Goal: Information Seeking & Learning: Learn about a topic

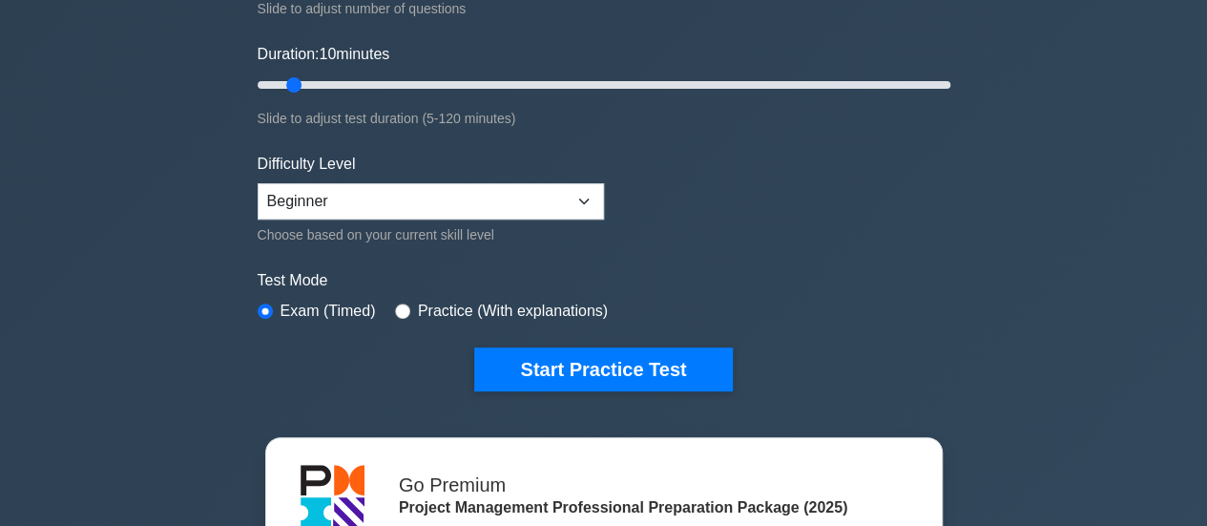
scroll to position [329, 0]
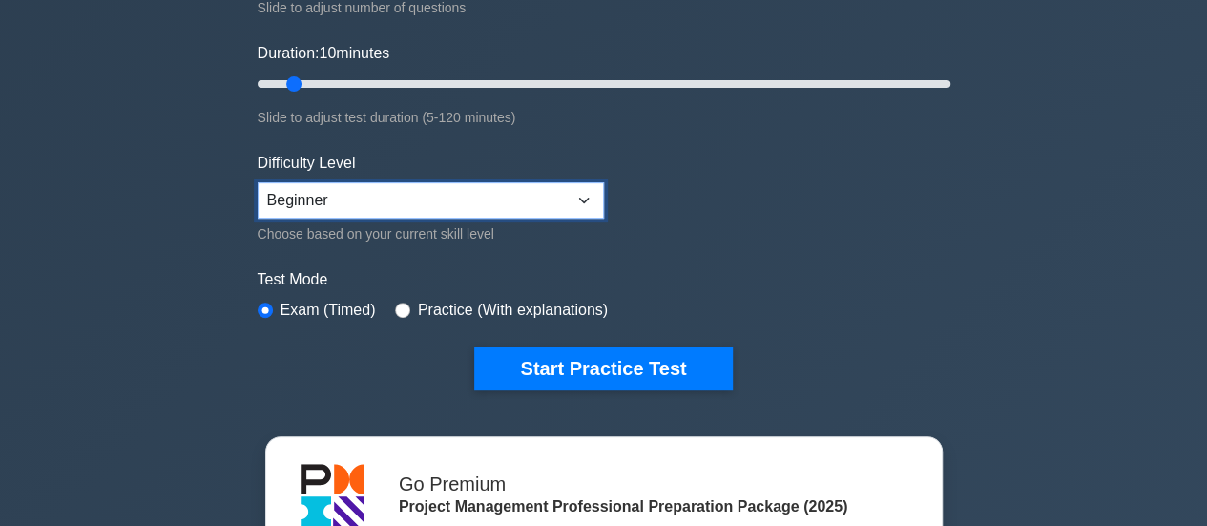
click at [521, 202] on select "Beginner Intermediate Expert" at bounding box center [431, 200] width 346 height 36
select select "expert"
click at [258, 182] on select "Beginner Intermediate Expert" at bounding box center [431, 200] width 346 height 36
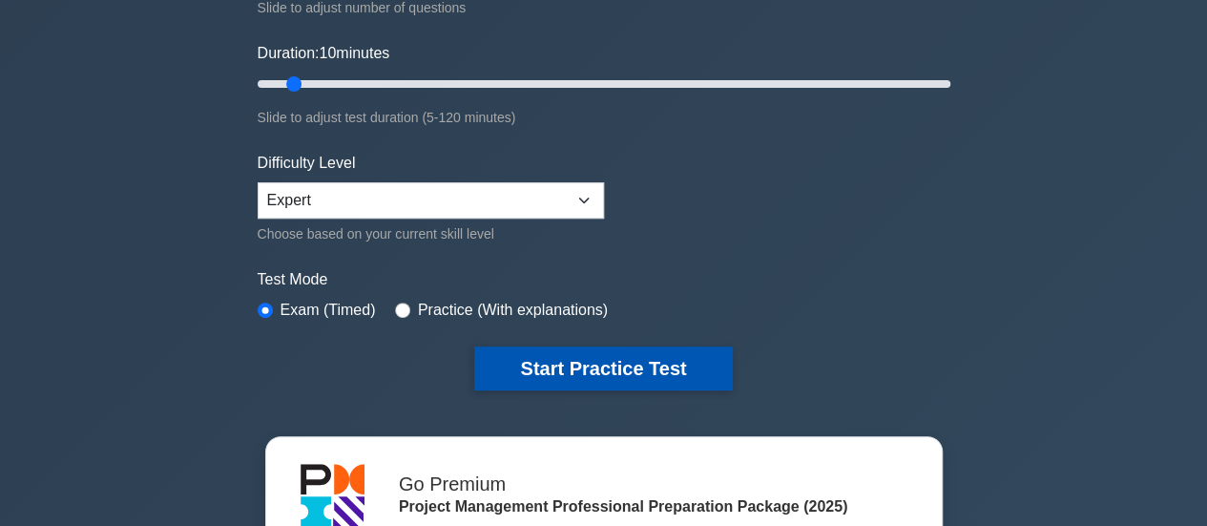
click at [578, 366] on button "Start Practice Test" at bounding box center [603, 368] width 258 height 44
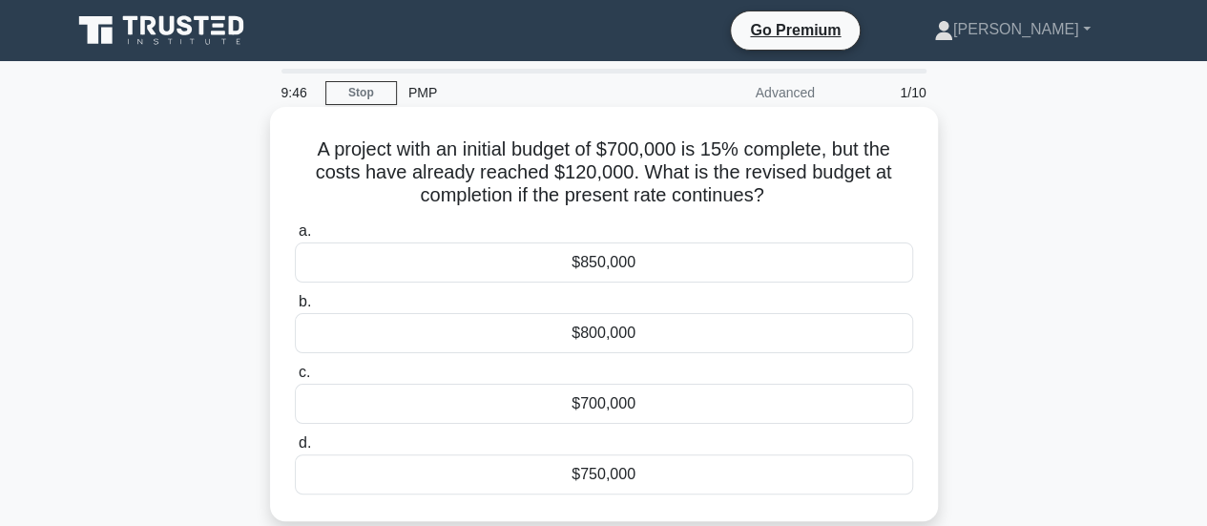
click at [622, 330] on div "$800,000" at bounding box center [604, 333] width 618 height 40
click at [295, 308] on input "b. $800,000" at bounding box center [295, 302] width 0 height 12
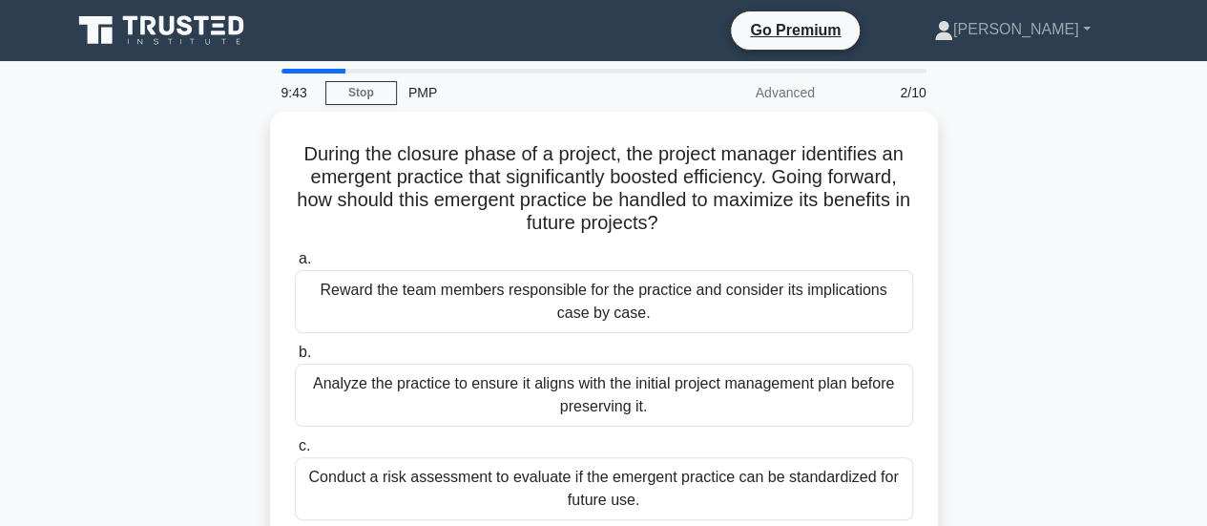
click at [622, 330] on div "a. Reward the team members responsible for the practice and consider its implic…" at bounding box center [603, 430] width 641 height 374
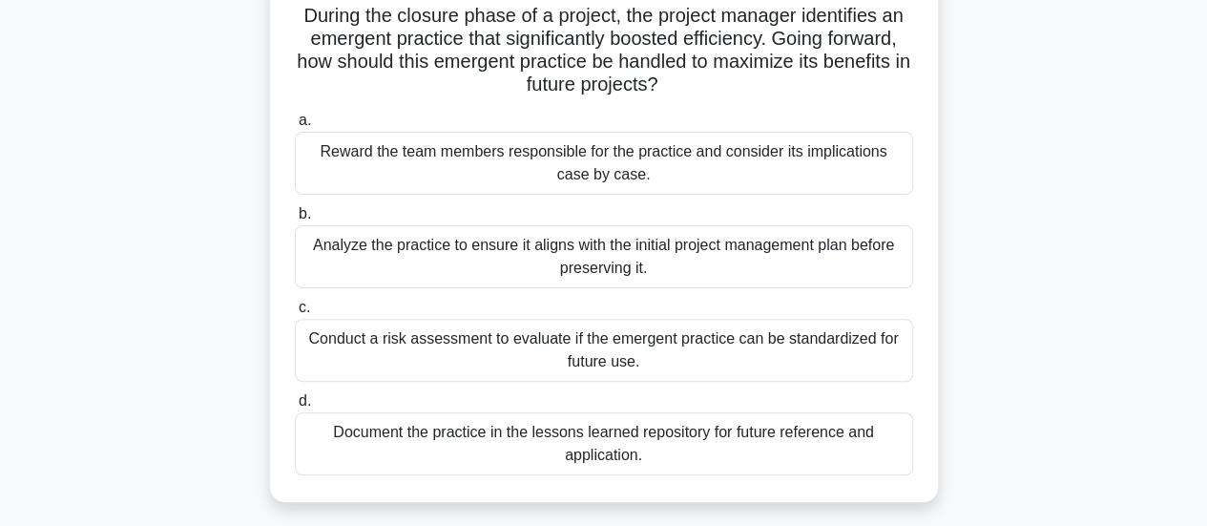
scroll to position [139, 0]
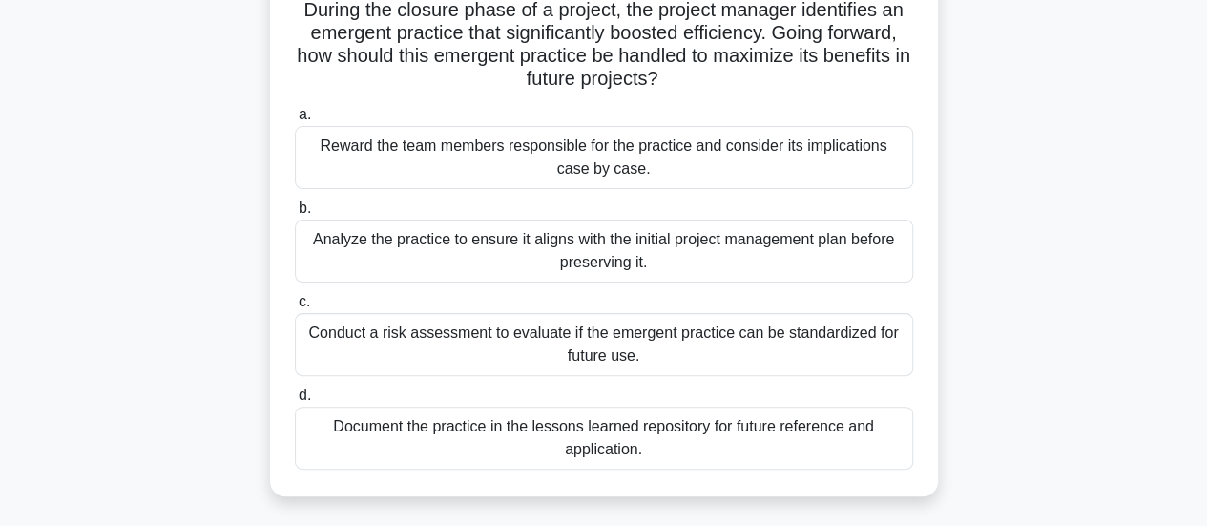
click at [709, 355] on div "Conduct a risk assessment to evaluate if the emergent practice can be standardi…" at bounding box center [604, 344] width 618 height 63
click at [295, 308] on input "c. Conduct a risk assessment to evaluate if the emergent practice can be standa…" at bounding box center [295, 302] width 0 height 12
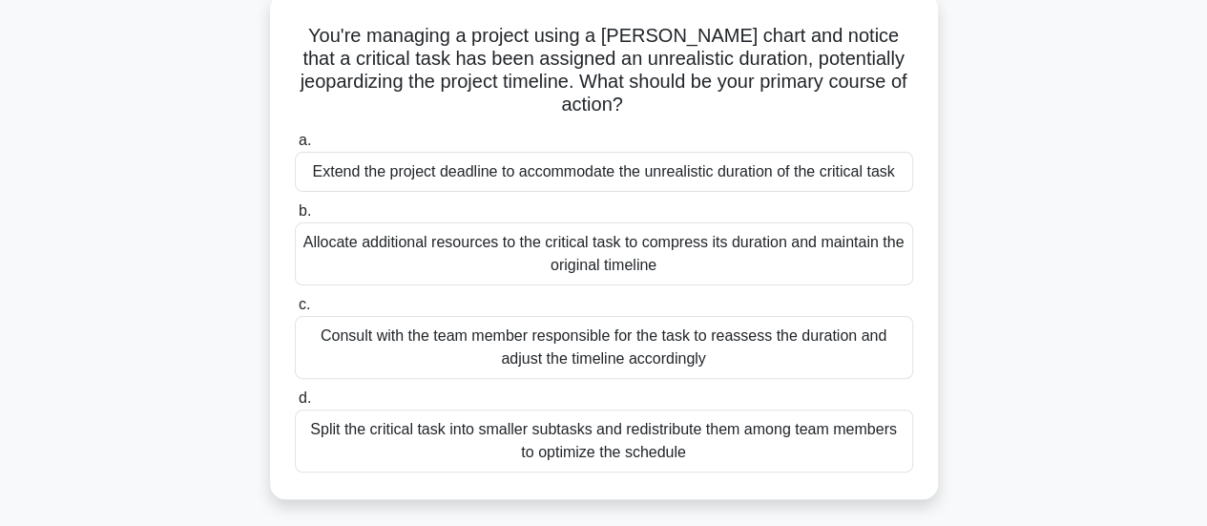
scroll to position [137, 0]
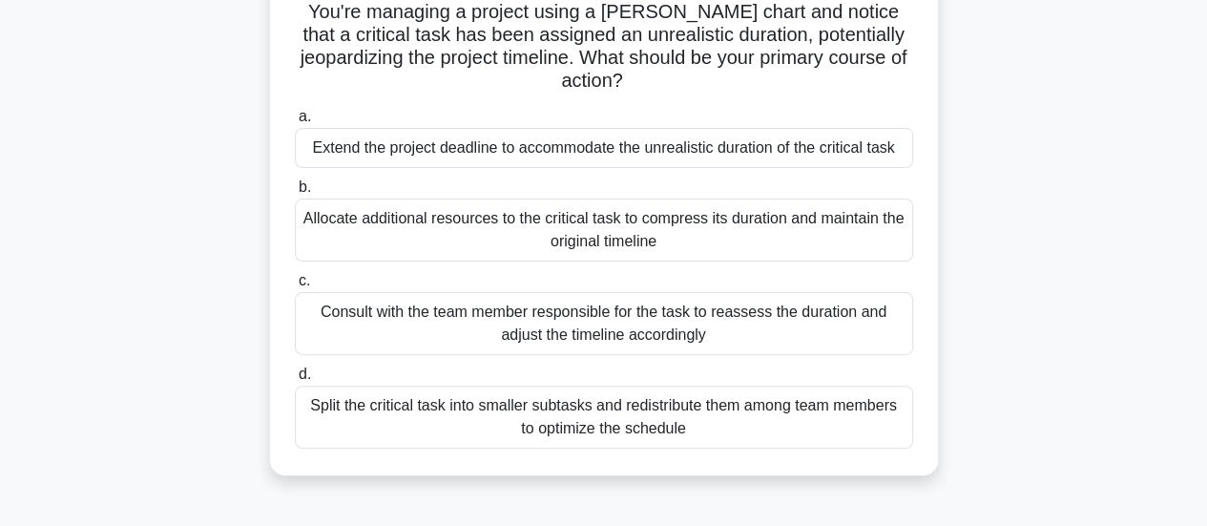
click at [719, 401] on div "Split the critical task into smaller subtasks and redistribute them among team …" at bounding box center [604, 417] width 618 height 63
click at [295, 381] on input "d. Split the critical task into smaller subtasks and redistribute them among te…" at bounding box center [295, 374] width 0 height 12
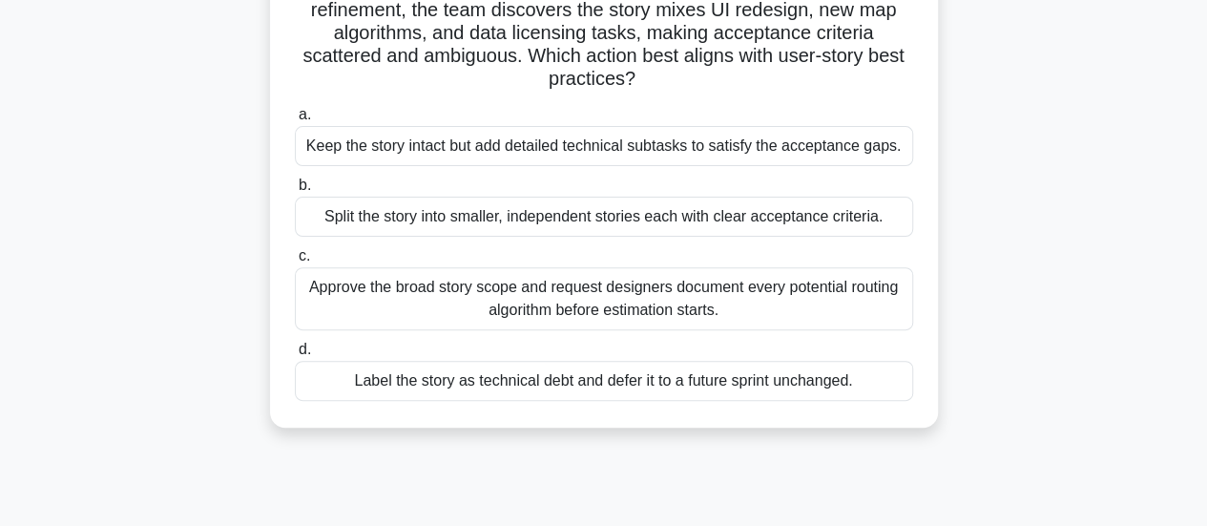
scroll to position [189, 0]
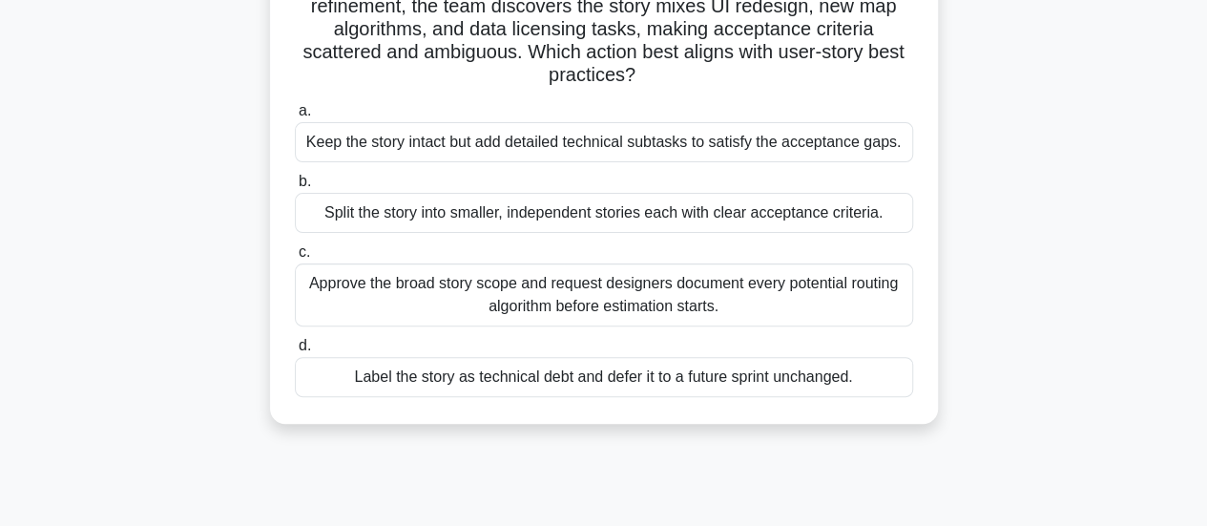
click at [708, 145] on div "Keep the story intact but add detailed technical subtasks to satisfy the accept…" at bounding box center [604, 142] width 618 height 40
click at [295, 117] on input "a. Keep the story intact but add detailed technical subtasks to satisfy the acc…" at bounding box center [295, 111] width 0 height 12
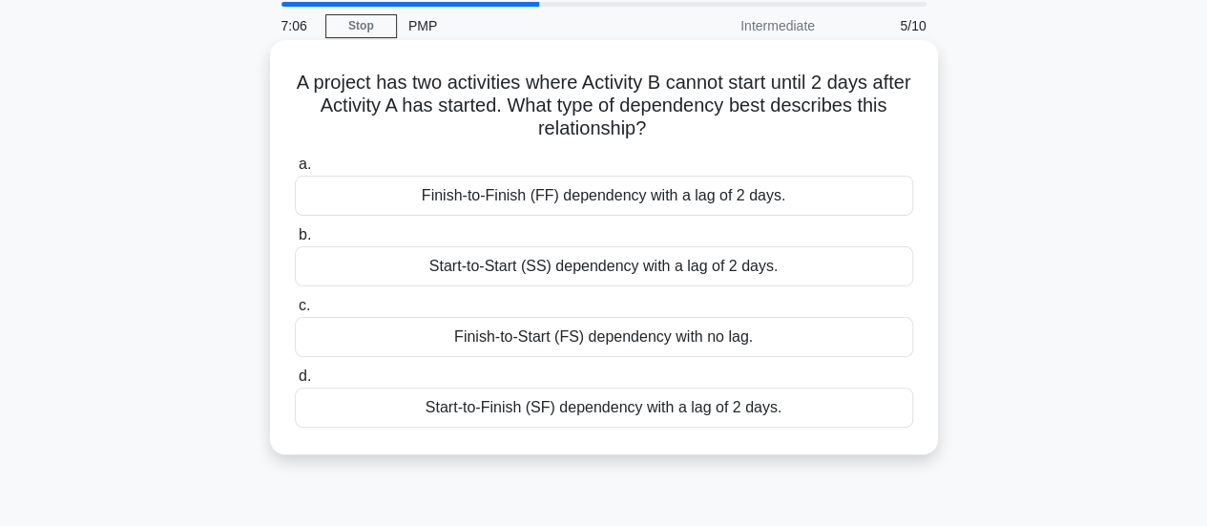
scroll to position [68, 0]
click at [592, 268] on div "Start-to-Start (SS) dependency with a lag of 2 days." at bounding box center [604, 265] width 618 height 40
click at [295, 241] on input "b. Start-to-Start (SS) dependency with a lag of 2 days." at bounding box center [295, 234] width 0 height 12
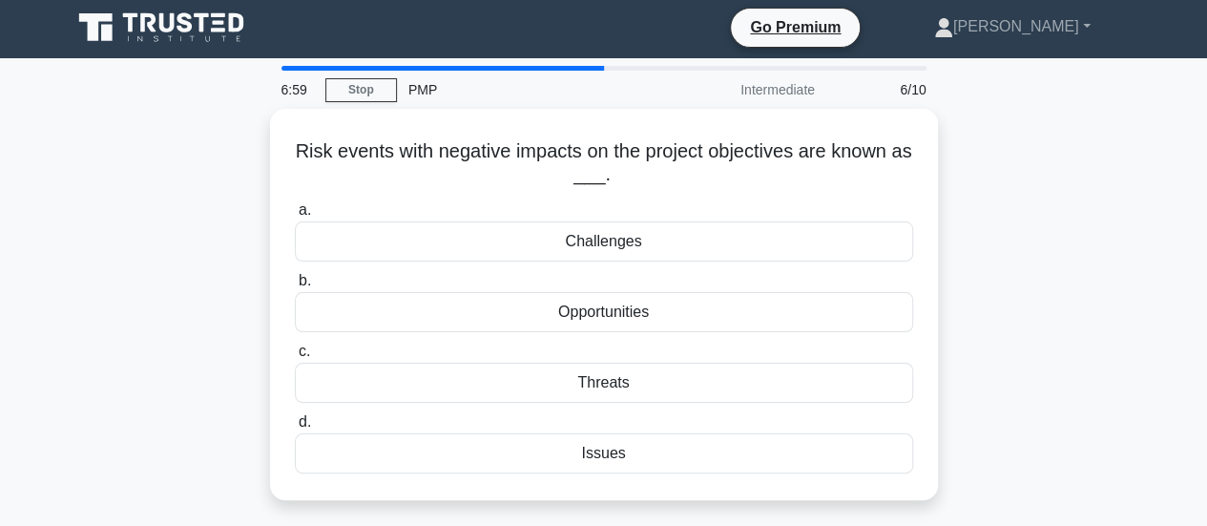
scroll to position [0, 0]
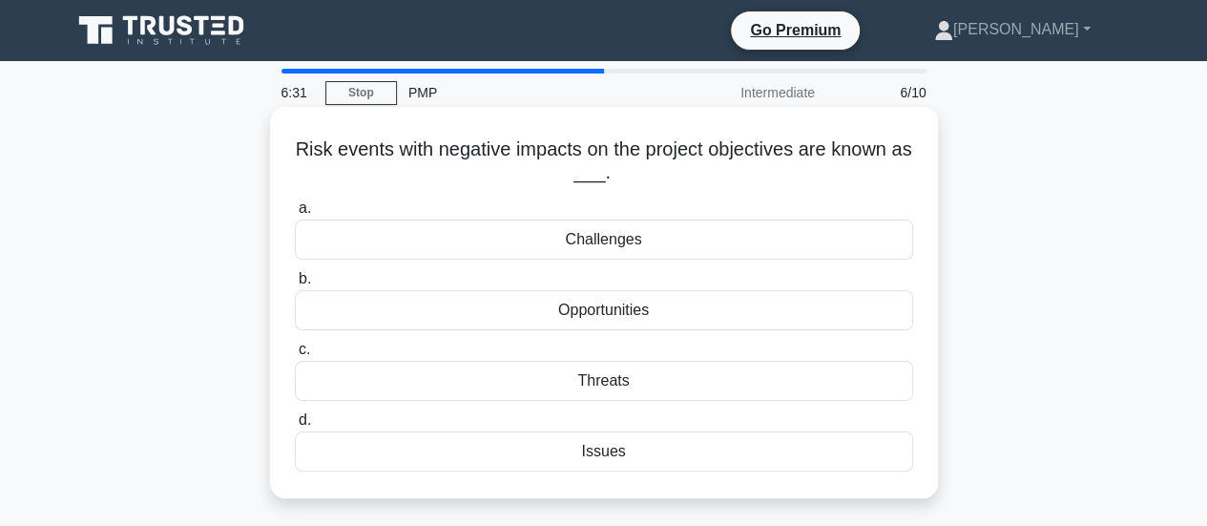
click at [613, 388] on div "Threats" at bounding box center [604, 381] width 618 height 40
click at [295, 356] on input "c. Threats" at bounding box center [295, 350] width 0 height 12
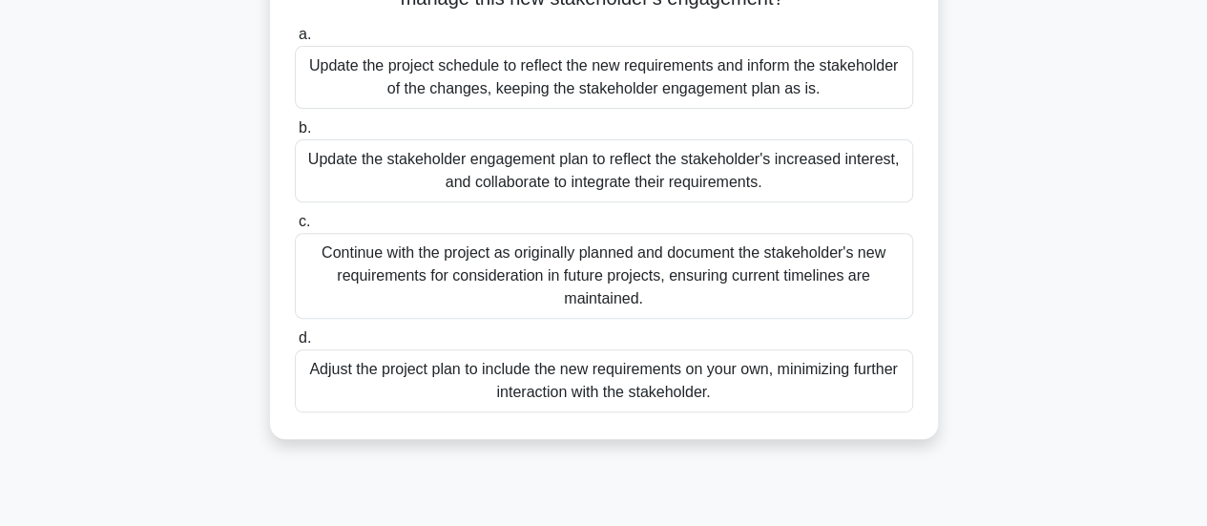
scroll to position [275, 0]
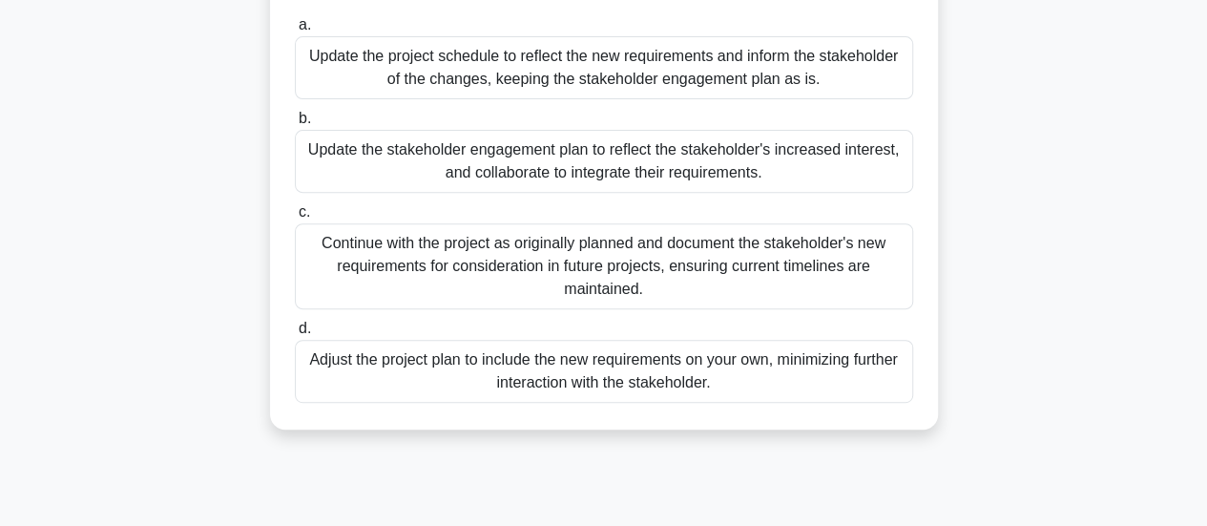
click at [632, 82] on div "Update the project schedule to reflect the new requirements and inform the stak…" at bounding box center [604, 67] width 618 height 63
click at [295, 31] on input "a. Update the project schedule to reflect the new requirements and inform the s…" at bounding box center [295, 25] width 0 height 12
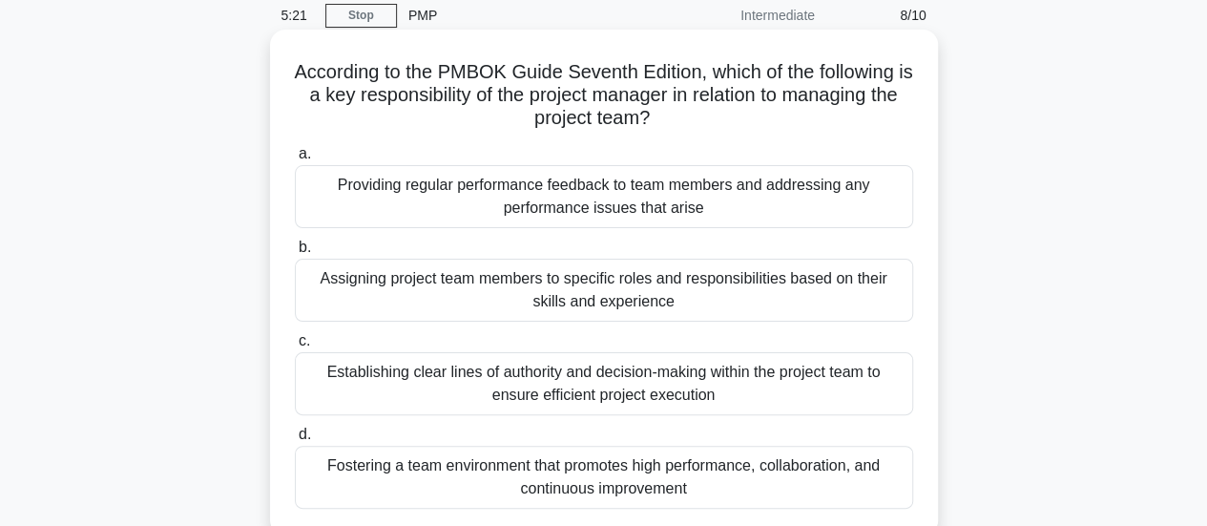
scroll to position [96, 0]
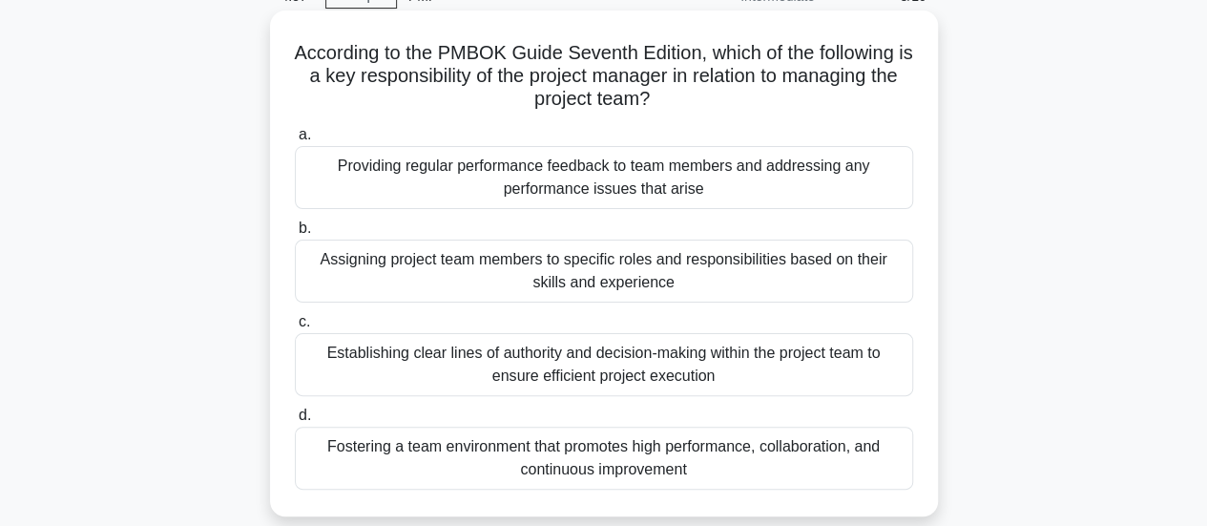
click at [608, 300] on div "Assigning project team members to specific roles and responsibilities based on …" at bounding box center [604, 271] width 618 height 63
click at [295, 235] on input "b. Assigning project team members to specific roles and responsibilities based …" at bounding box center [295, 228] width 0 height 12
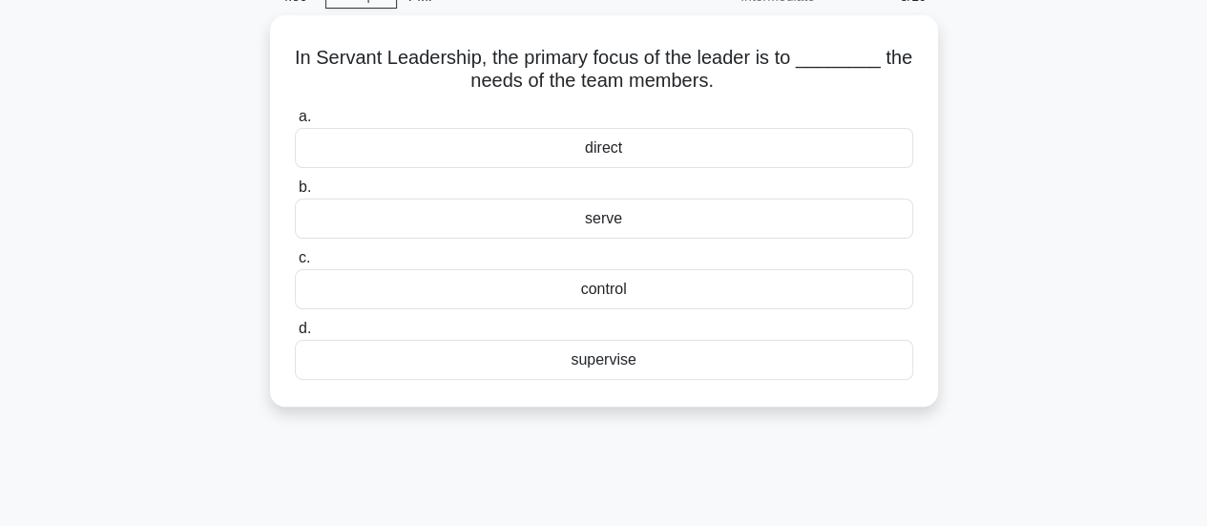
click at [608, 300] on div "control" at bounding box center [604, 289] width 618 height 40
click at [295, 264] on input "c. control" at bounding box center [295, 258] width 0 height 12
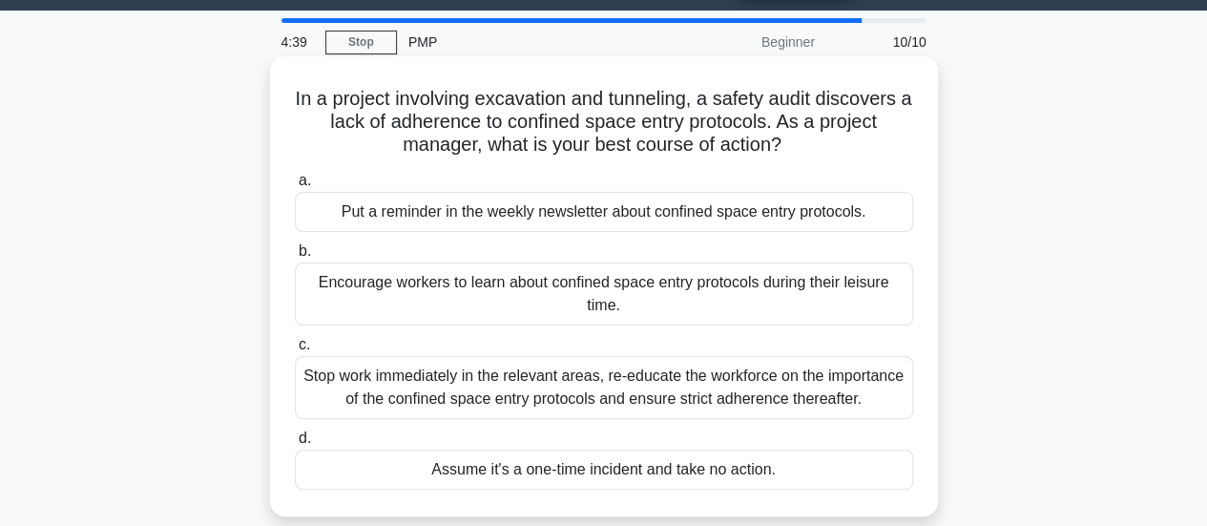
scroll to position [67, 0]
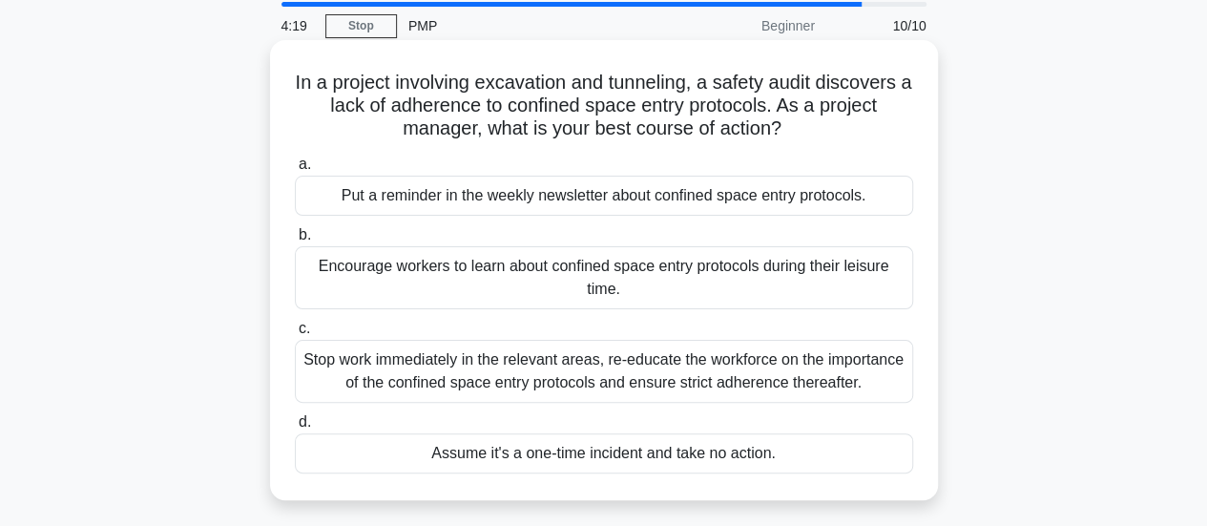
click at [701, 199] on div "Put a reminder in the weekly newsletter about confined space entry protocols." at bounding box center [604, 196] width 618 height 40
click at [295, 171] on input "a. Put a reminder in the weekly newsletter about confined space entry protocols." at bounding box center [295, 164] width 0 height 12
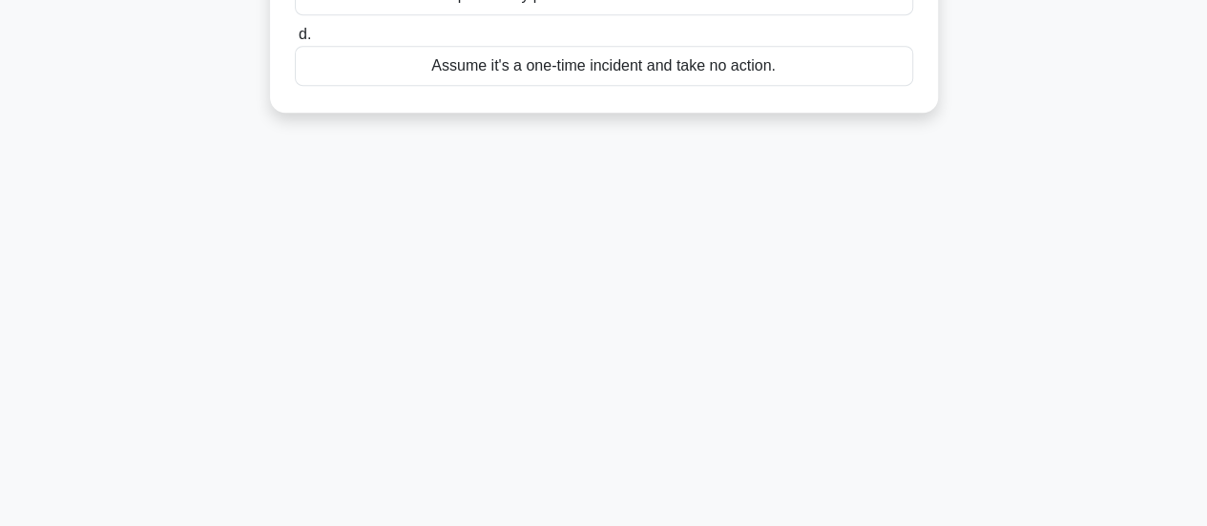
scroll to position [493, 0]
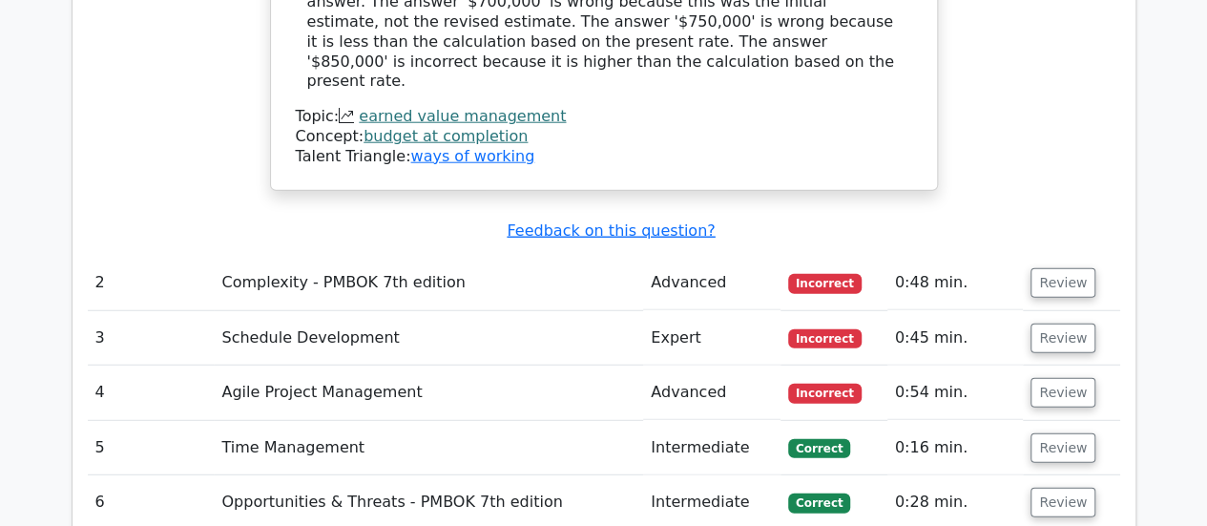
scroll to position [2397, 0]
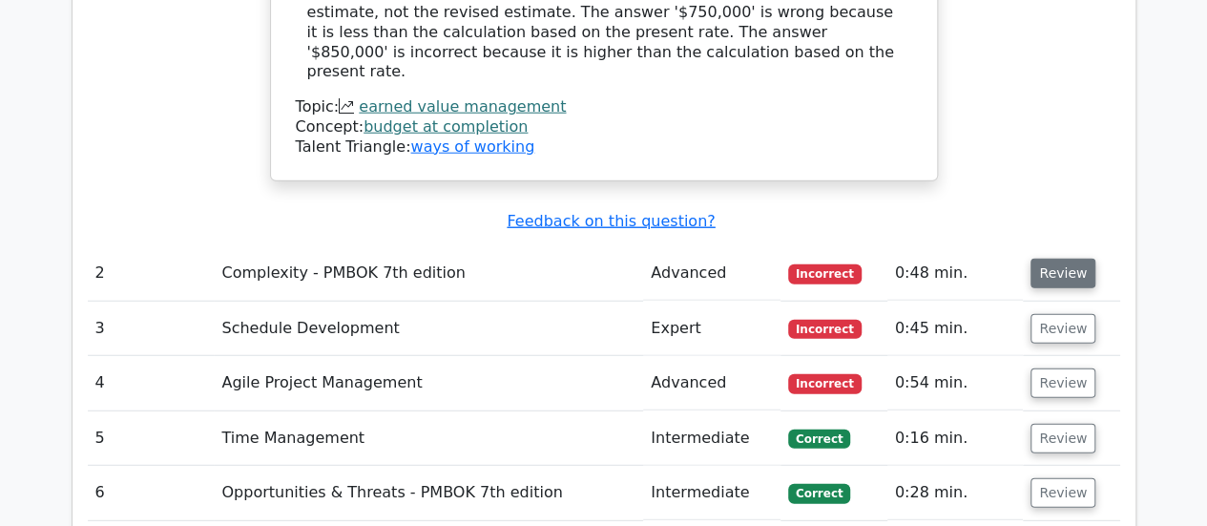
click at [1059, 259] on button "Review" at bounding box center [1063, 274] width 65 height 30
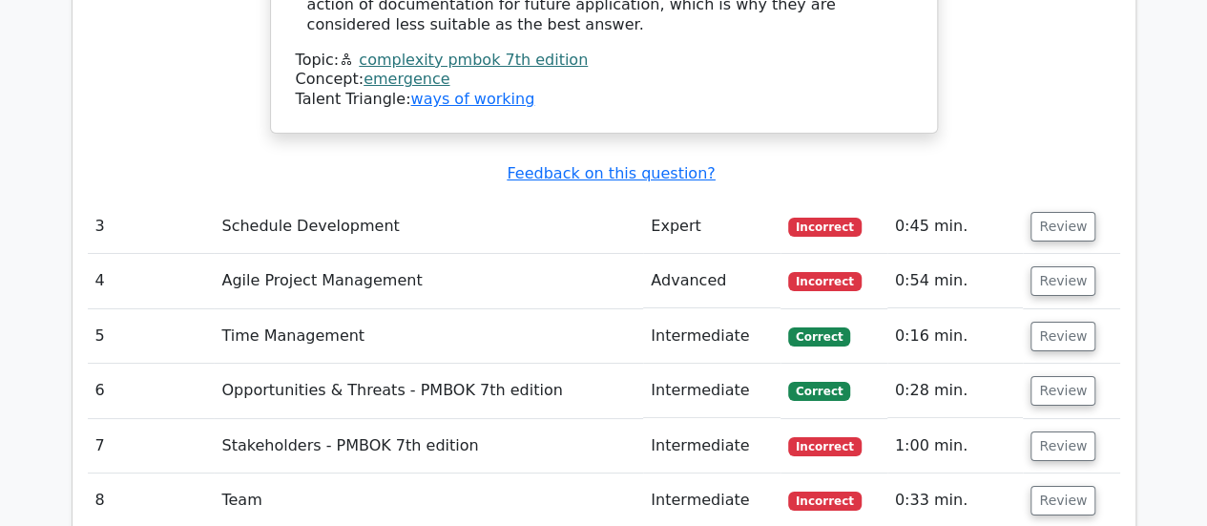
scroll to position [3552, 0]
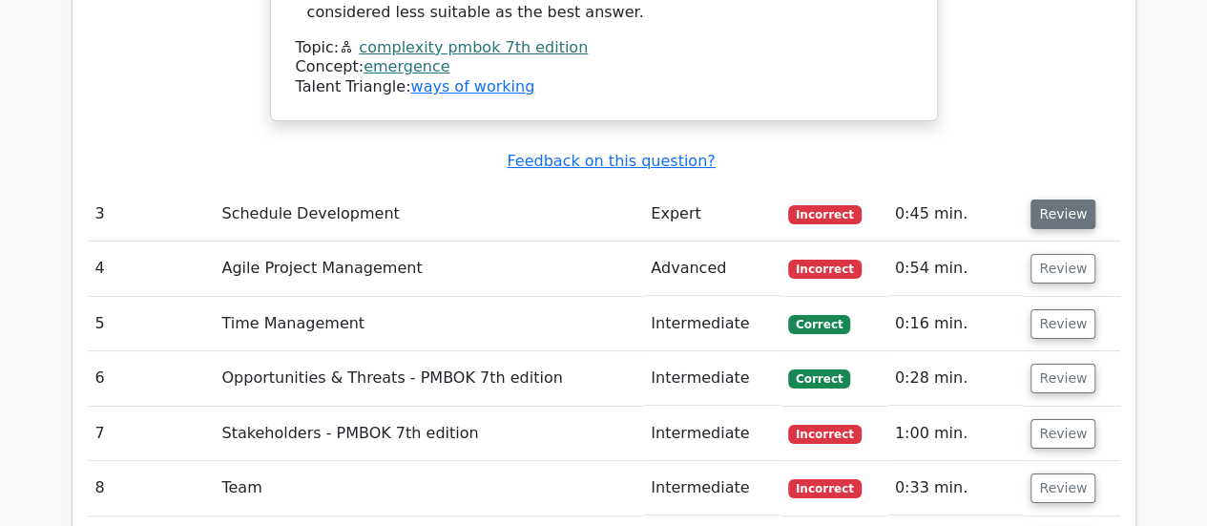
click at [1057, 199] on button "Review" at bounding box center [1063, 214] width 65 height 30
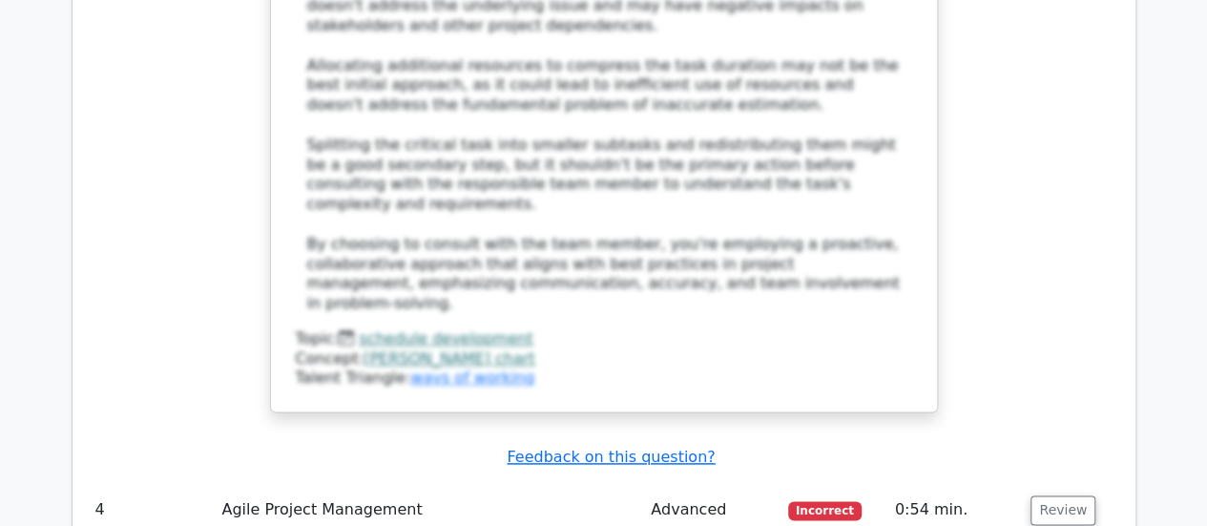
scroll to position [4725, 0]
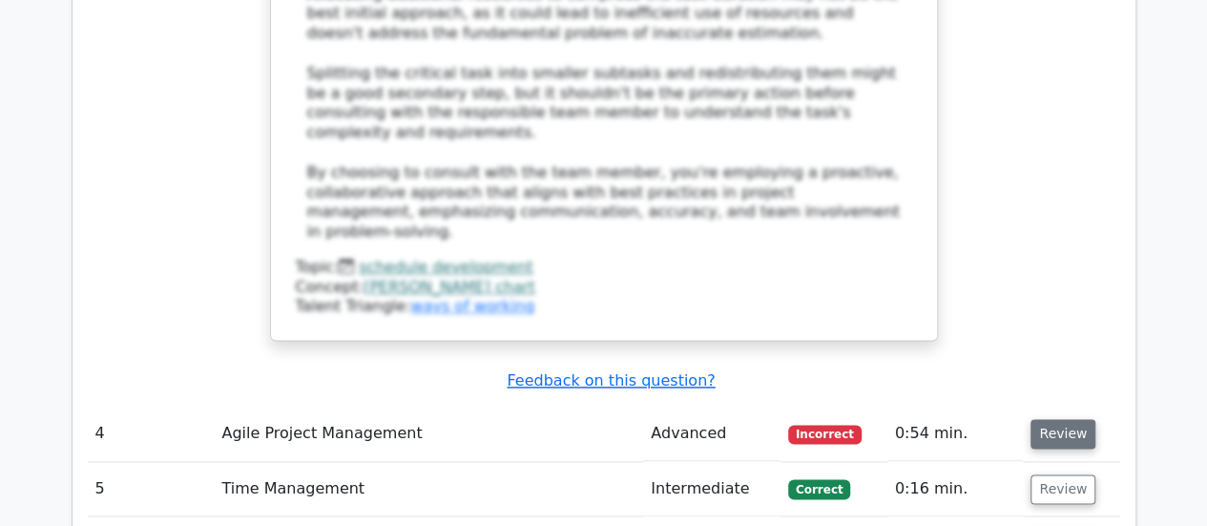
click at [1057, 419] on button "Review" at bounding box center [1063, 434] width 65 height 30
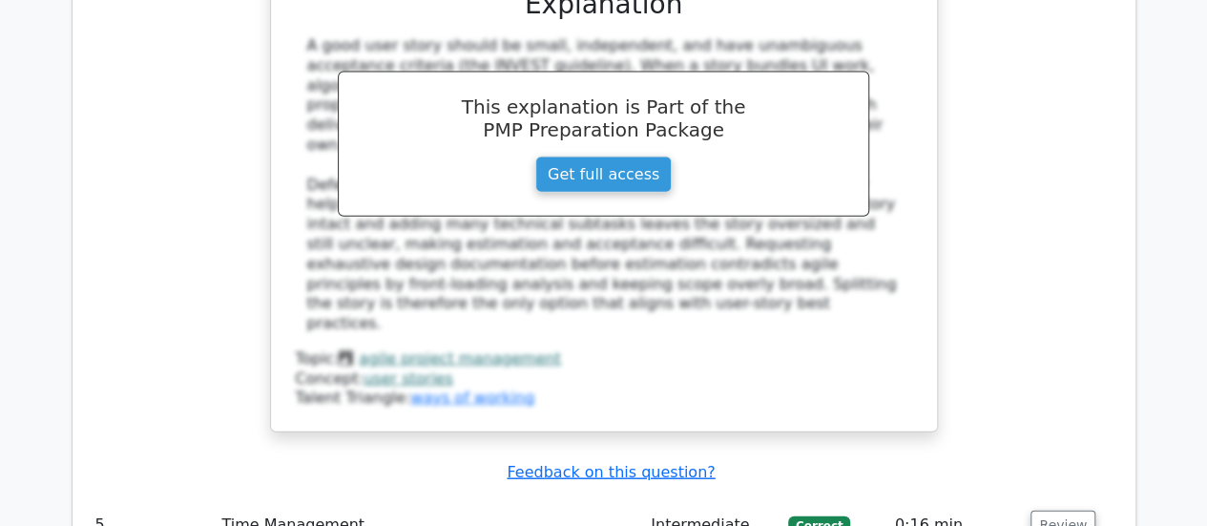
scroll to position [5717, 0]
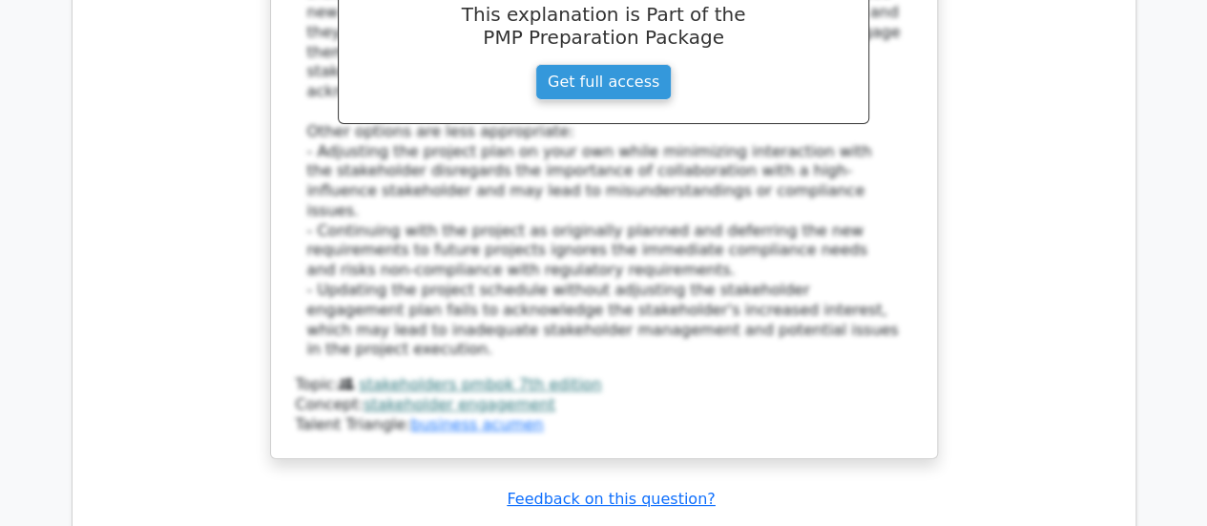
scroll to position [7062, 0]
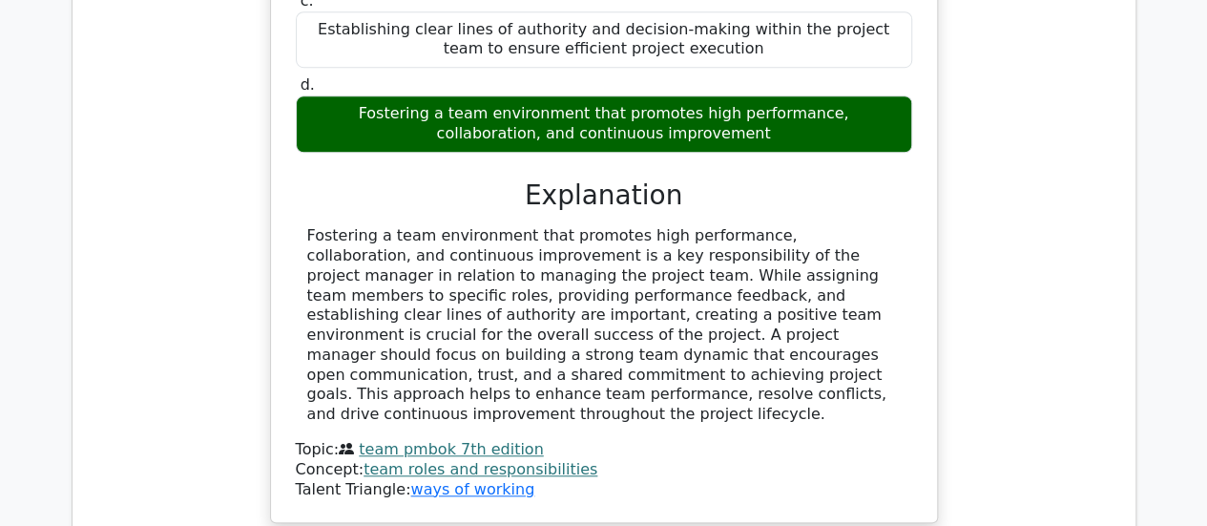
scroll to position [7929, 0]
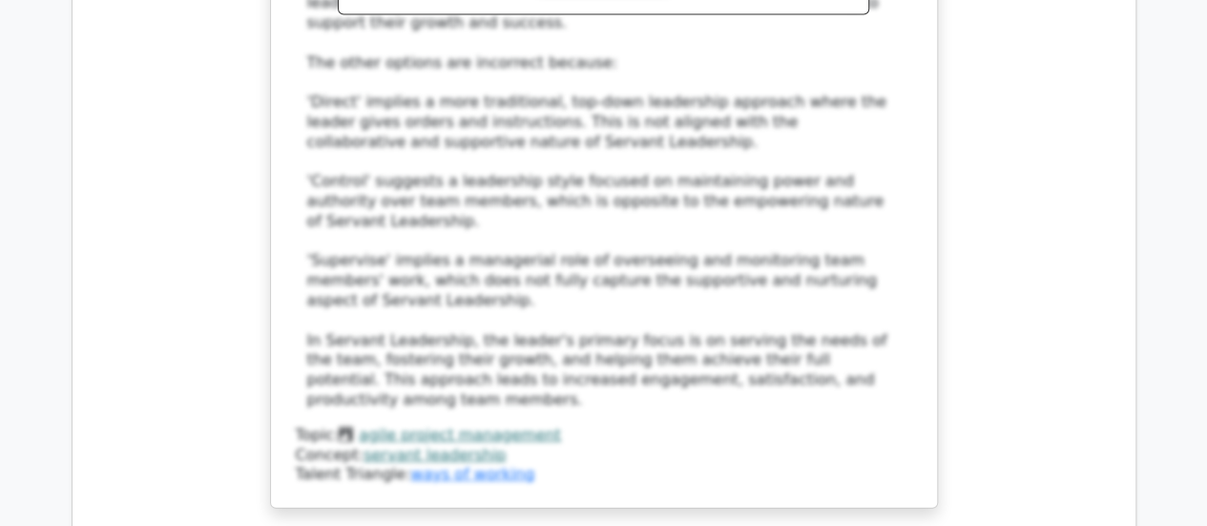
scroll to position [9147, 0]
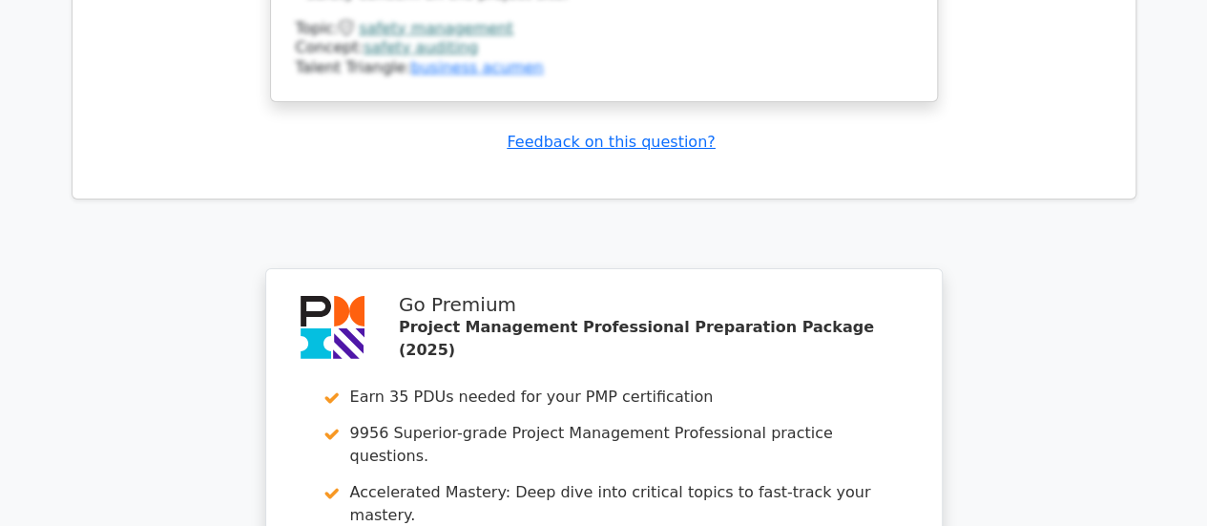
scroll to position [10597, 0]
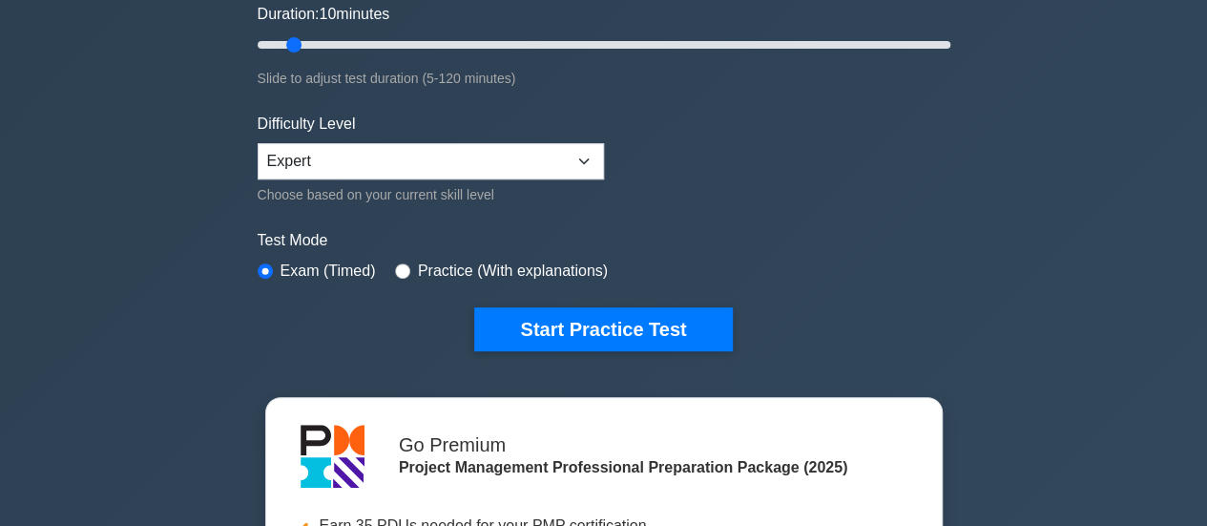
scroll to position [363, 0]
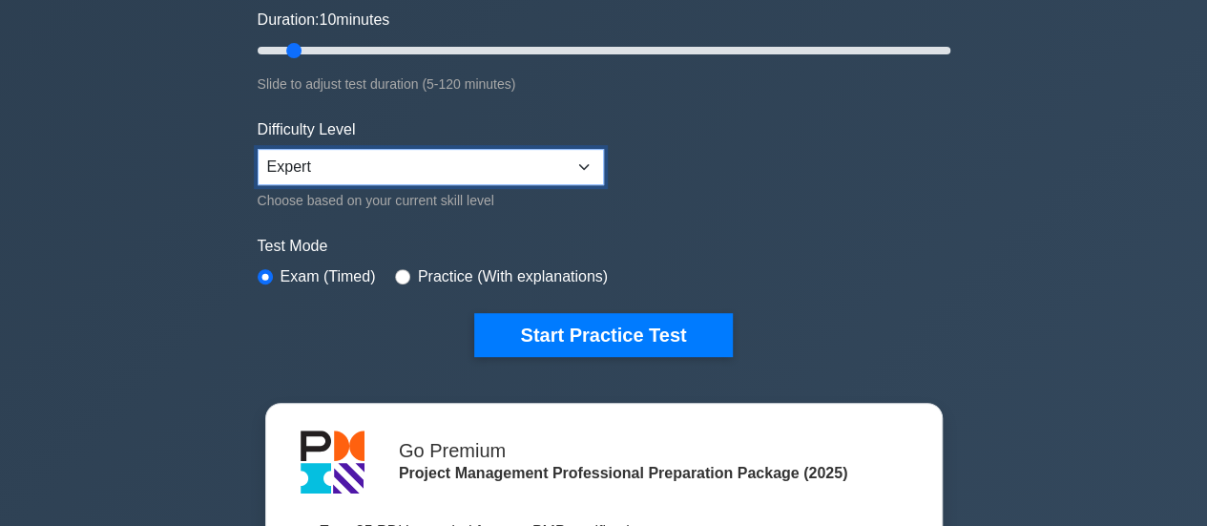
click at [499, 169] on select "Beginner Intermediate Expert" at bounding box center [431, 167] width 346 height 36
select select "beginner"
click at [258, 149] on select "Beginner Intermediate Expert" at bounding box center [431, 167] width 346 height 36
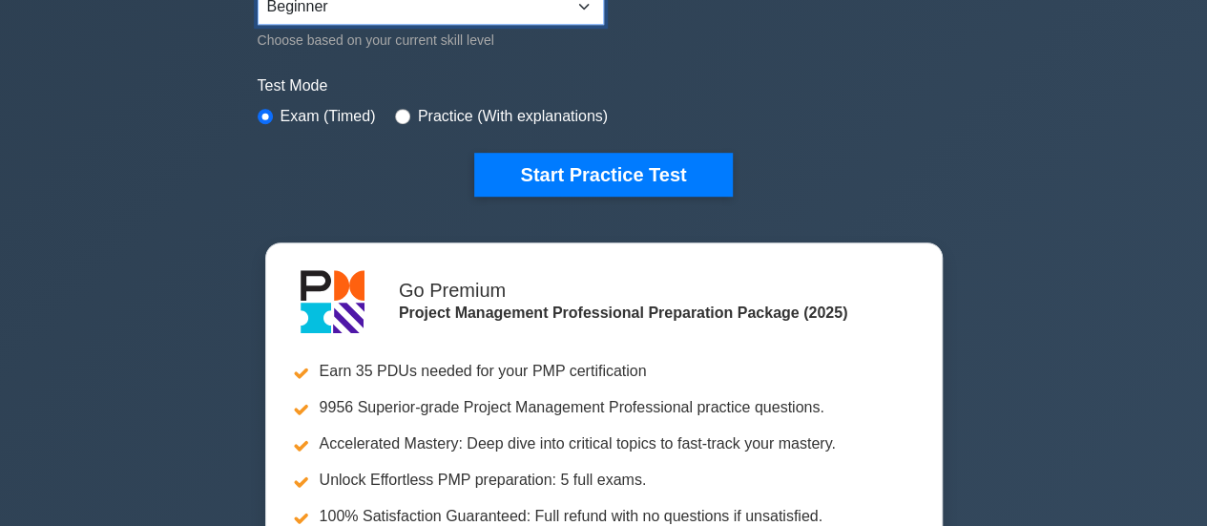
scroll to position [514, 0]
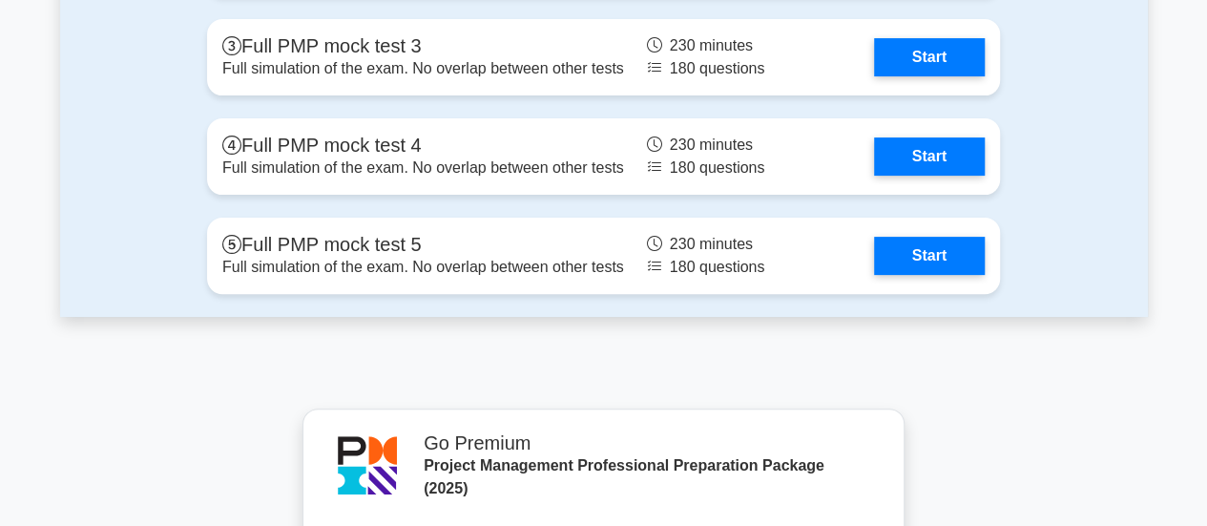
scroll to position [7412, 0]
